Goal: Task Accomplishment & Management: Manage account settings

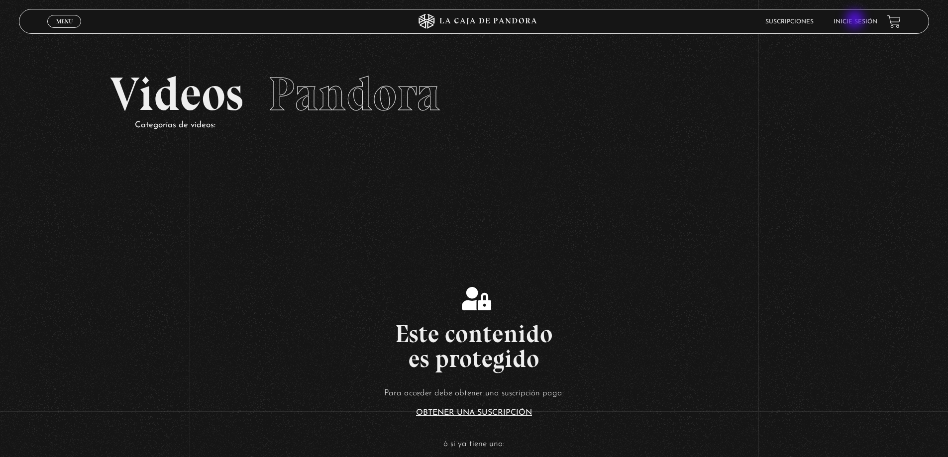
click at [856, 20] on link "Inicie sesión" at bounding box center [856, 22] width 44 height 6
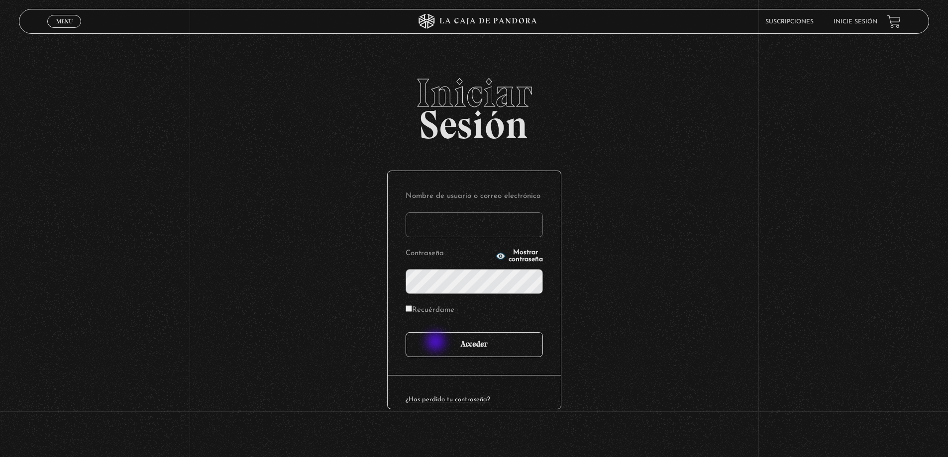
type input "[PERSON_NAME]"
click at [442, 344] on input "Acceder" at bounding box center [474, 344] width 137 height 25
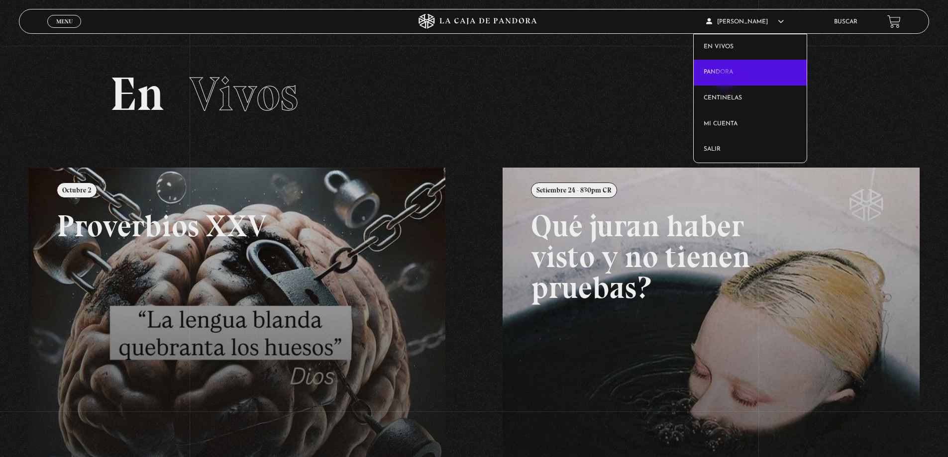
click at [726, 78] on link "Pandora" at bounding box center [750, 73] width 113 height 26
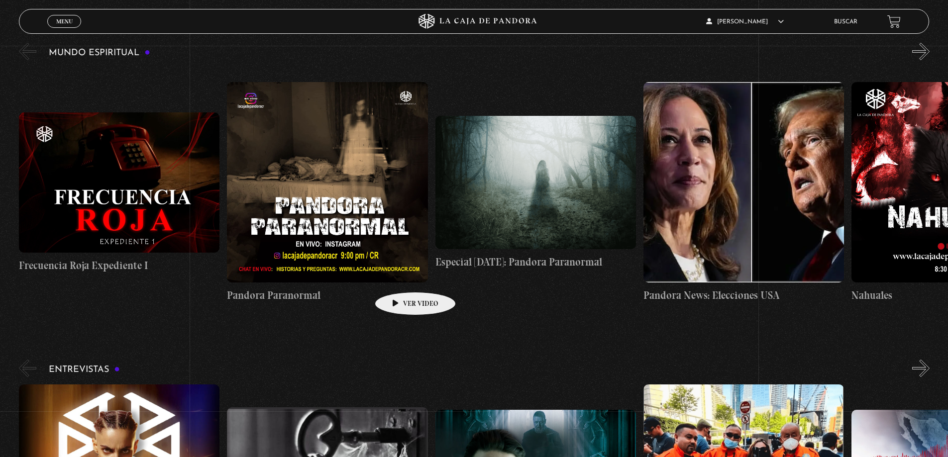
scroll to position [4380, 0]
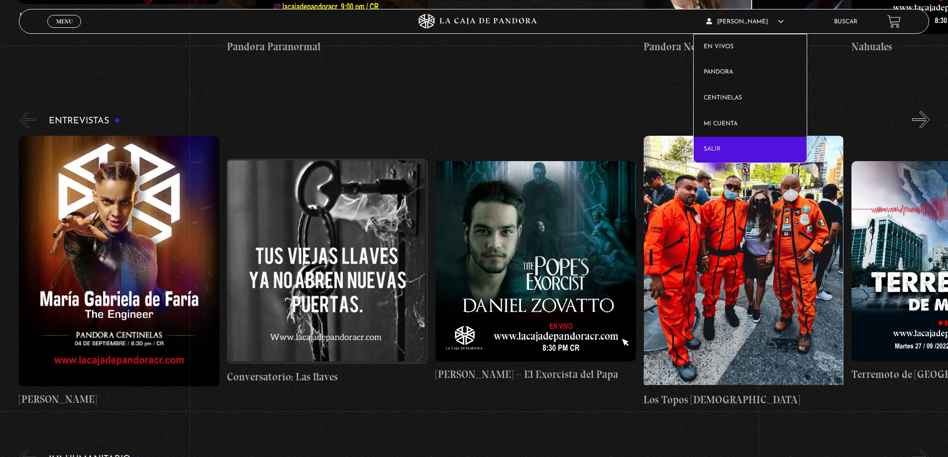
click at [720, 154] on link "Salir" at bounding box center [750, 150] width 113 height 26
